Goal: Task Accomplishment & Management: Complete application form

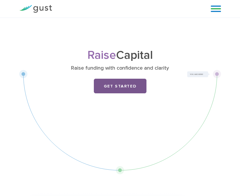
click at [134, 85] on link "Get Started" at bounding box center [120, 86] width 53 height 15
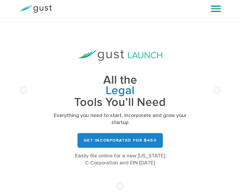
click at [215, 8] on link at bounding box center [216, 8] width 10 height 9
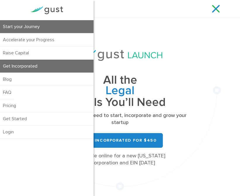
click at [66, 26] on link "Start your Journey" at bounding box center [47, 26] width 94 height 13
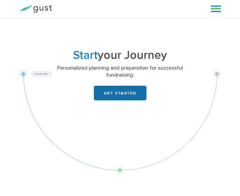
click at [115, 92] on link "GET STARTED" at bounding box center [120, 93] width 53 height 15
